Goal: Information Seeking & Learning: Learn about a topic

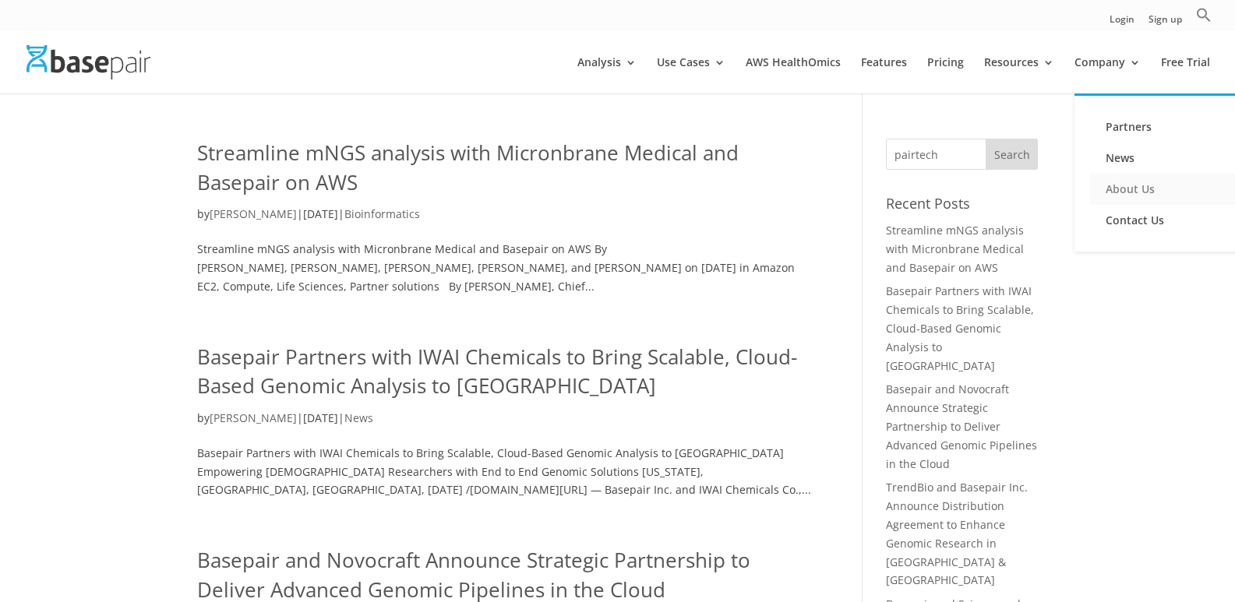
drag, startPoint x: 1127, startPoint y: 193, endPoint x: 1192, endPoint y: 196, distance: 65.5
click at [1128, 194] on link "About Us" at bounding box center [1168, 189] width 156 height 31
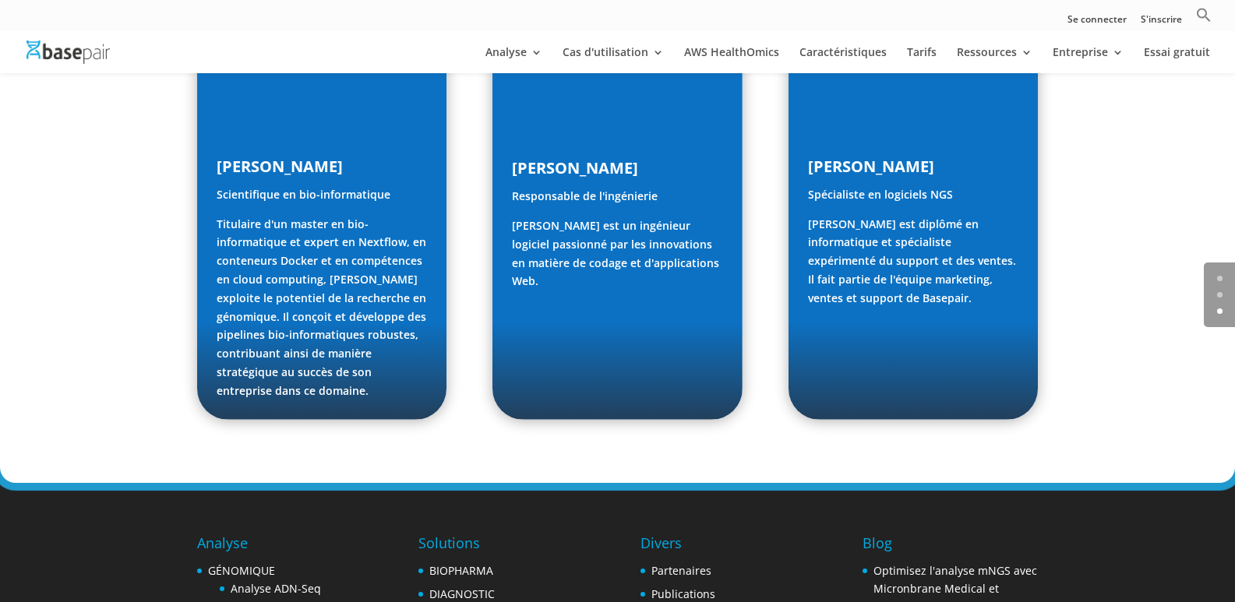
scroll to position [2640, 0]
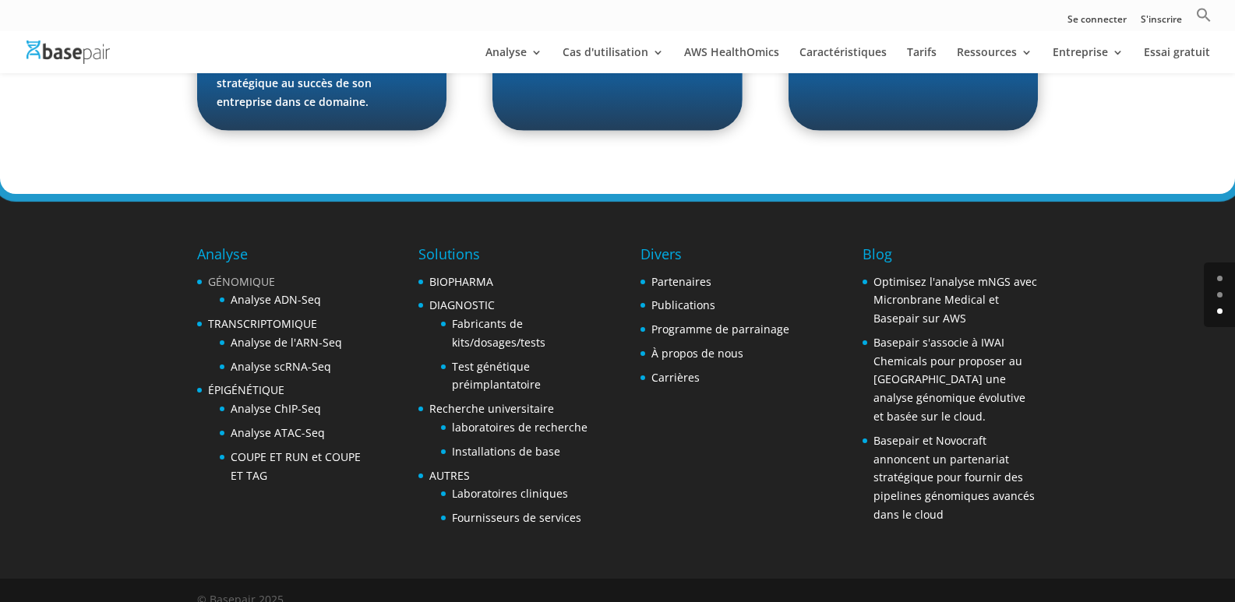
click at [242, 274] on font "GÉNOMIQUE" at bounding box center [241, 281] width 67 height 15
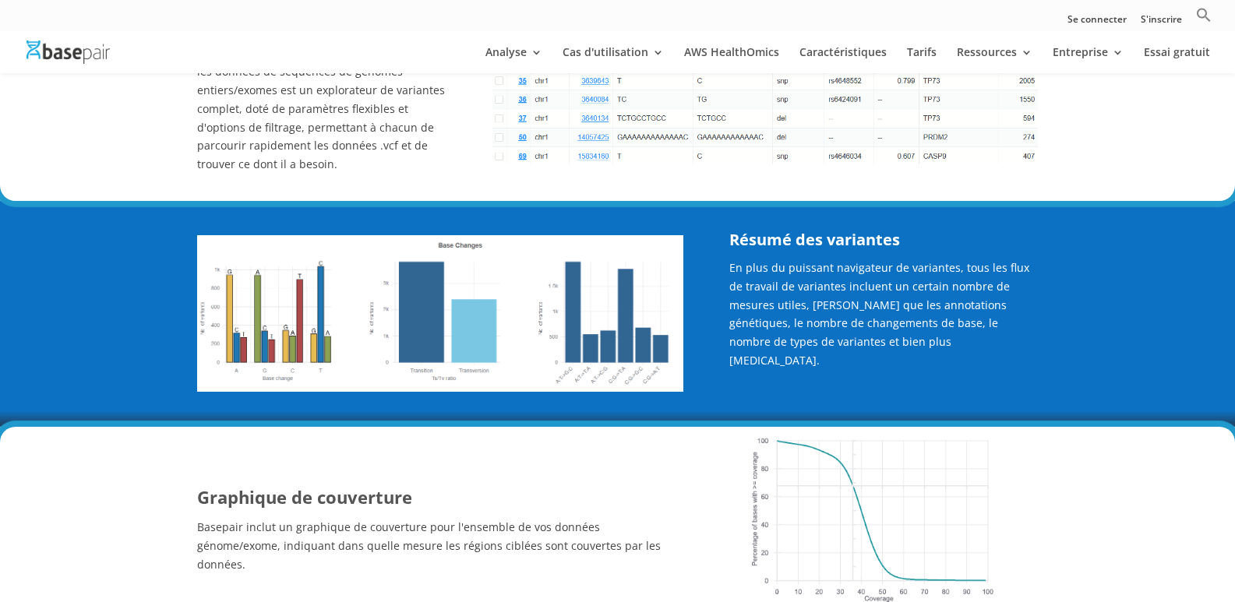
scroll to position [1444, 0]
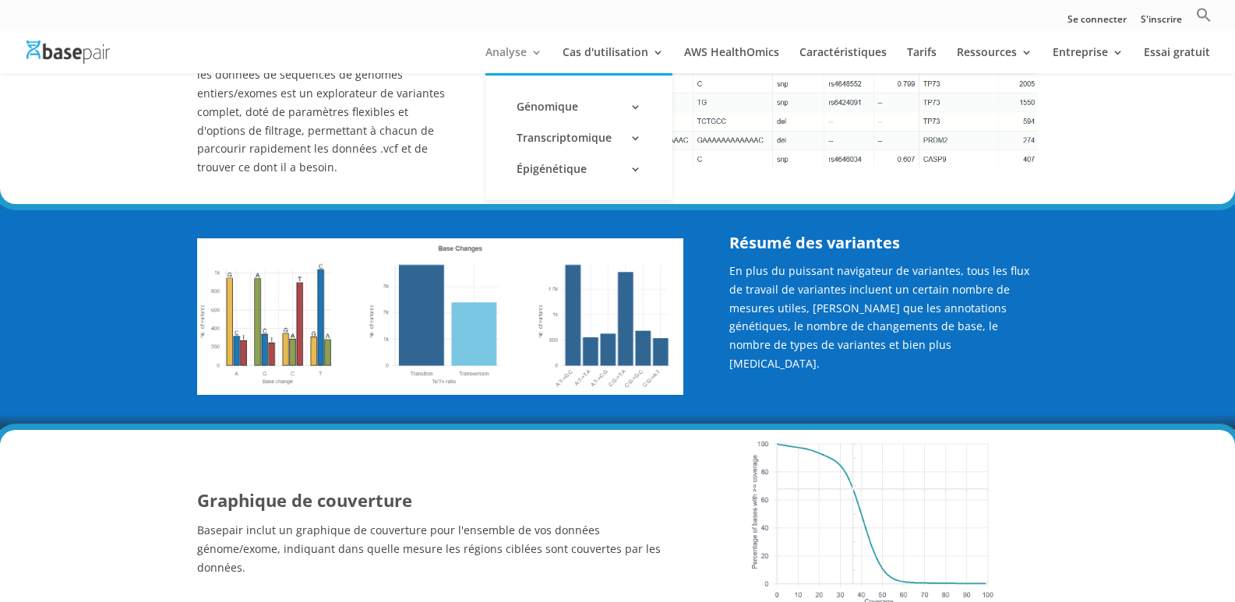
click at [542, 54] on link "Analyse" at bounding box center [513, 60] width 57 height 26
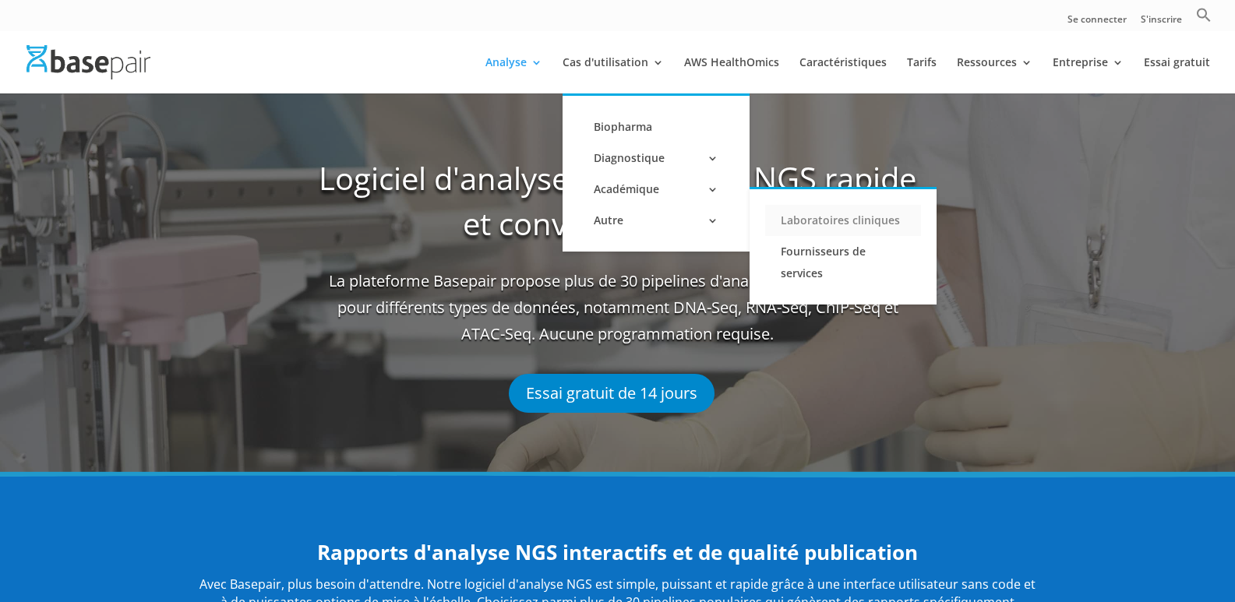
click at [828, 227] on font "Laboratoires cliniques" at bounding box center [840, 220] width 119 height 15
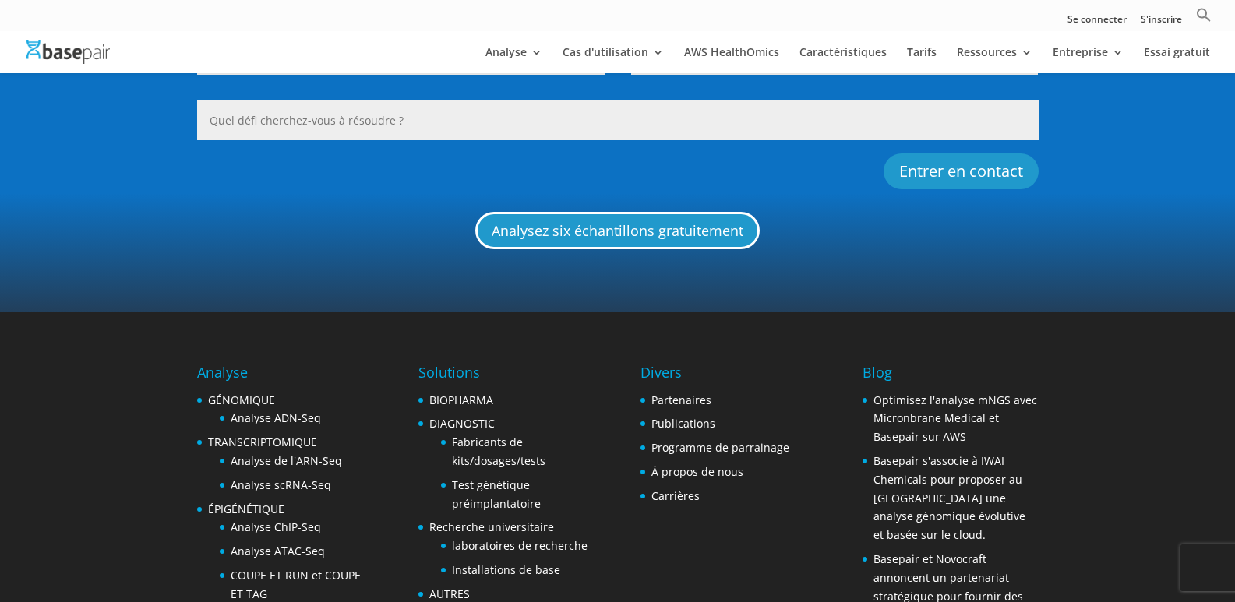
scroll to position [1746, 0]
